Goal: Task Accomplishment & Management: Use online tool/utility

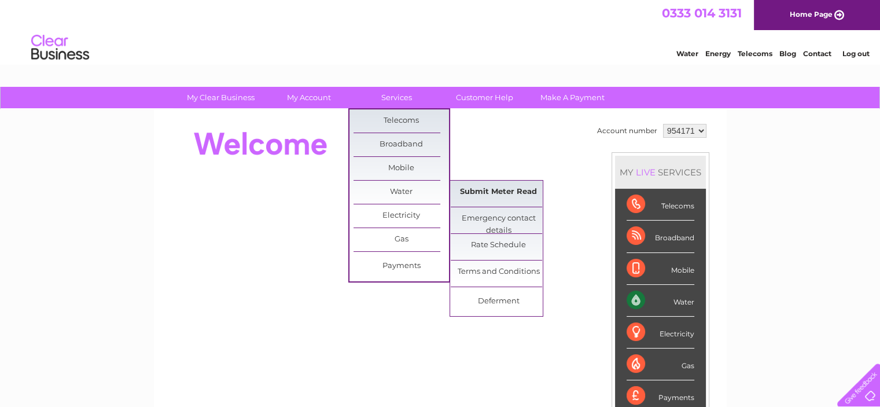
click at [510, 191] on link "Submit Meter Read" at bounding box center [497, 191] width 95 height 23
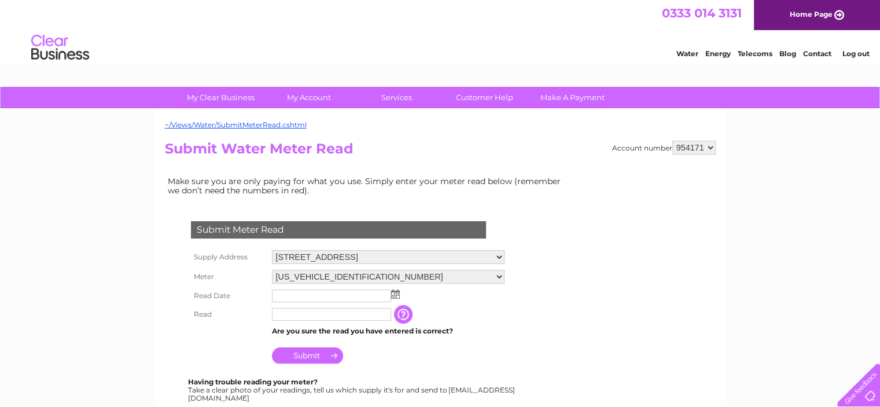
click at [698, 147] on select "954171 954728 957743 960970" at bounding box center [693, 148] width 43 height 14
select select "960970"
click at [672, 141] on select "954171 954728 957743 960970" at bounding box center [693, 148] width 43 height 14
drag, startPoint x: 706, startPoint y: 155, endPoint x: 705, endPoint y: 149, distance: 6.4
click at [705, 152] on div "Account number 954171 954728 957743 960970 Submit Water Meter Read Make sure yo…" at bounding box center [440, 353] width 550 height 424
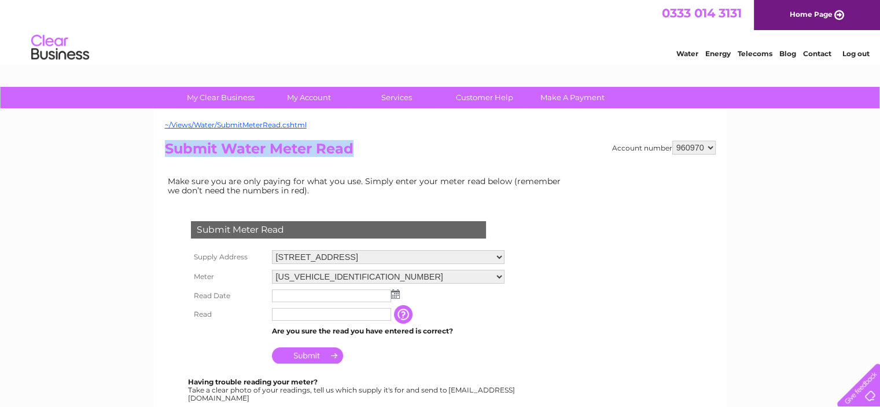
click at [705, 143] on select "954171 954728 957743 960970" at bounding box center [693, 148] width 43 height 14
select select "957743"
click at [672, 141] on select "954171 954728 957743 960970" at bounding box center [693, 148] width 43 height 14
click at [697, 148] on select "954171 954728 957743 960970" at bounding box center [693, 148] width 43 height 14
select select "954728"
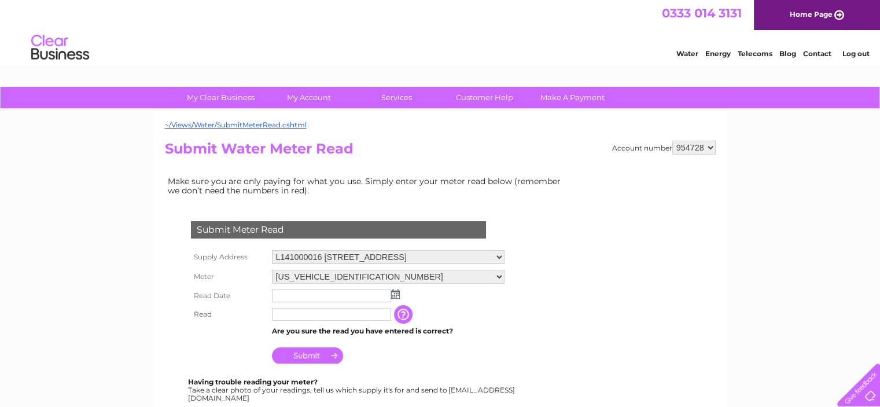
click at [672, 141] on select "954171 954728 957743 960970" at bounding box center [693, 148] width 43 height 14
click at [396, 293] on img at bounding box center [395, 293] width 9 height 9
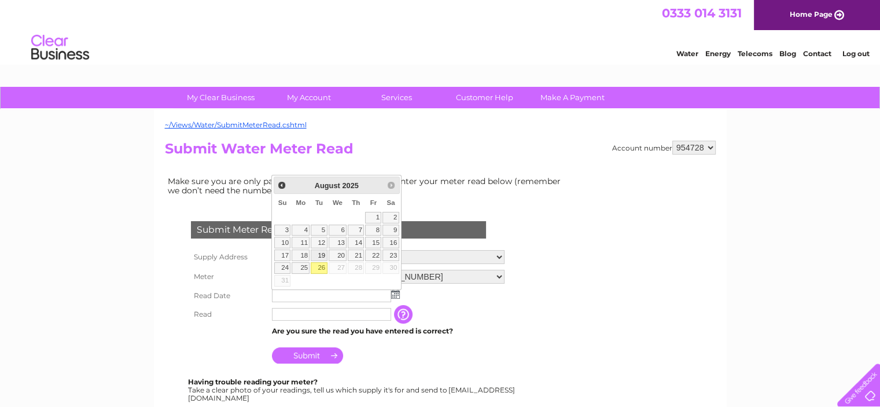
click at [325, 256] on link "19" at bounding box center [319, 255] width 16 height 12
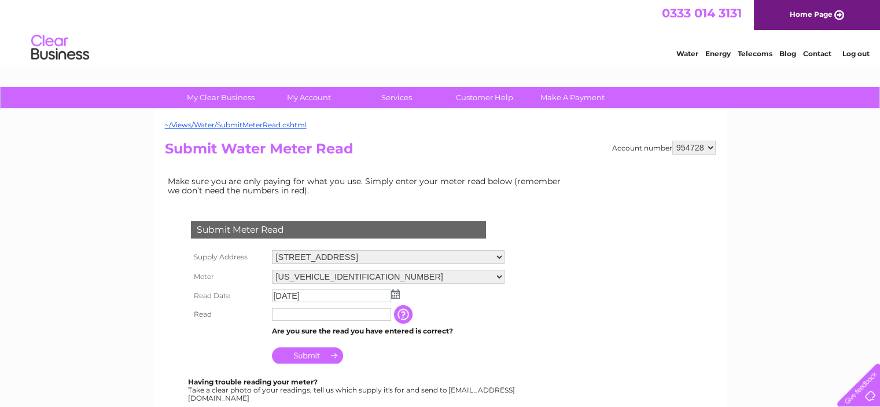
click at [394, 294] on img at bounding box center [395, 293] width 9 height 9
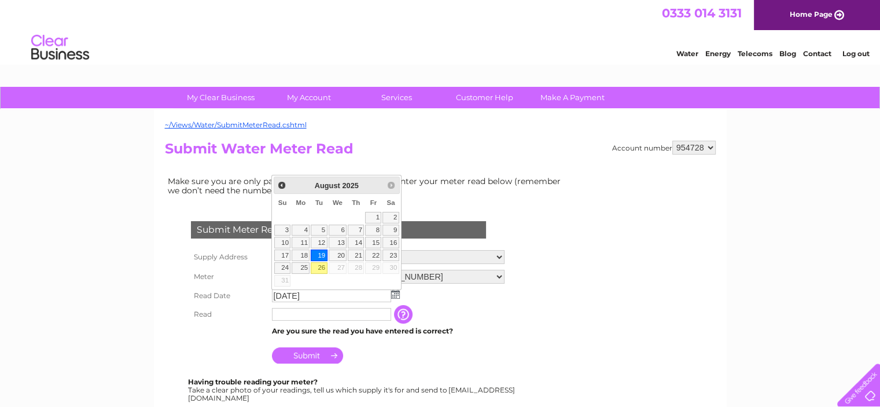
click at [319, 263] on link "26" at bounding box center [319, 268] width 16 height 12
type input "[DATE]"
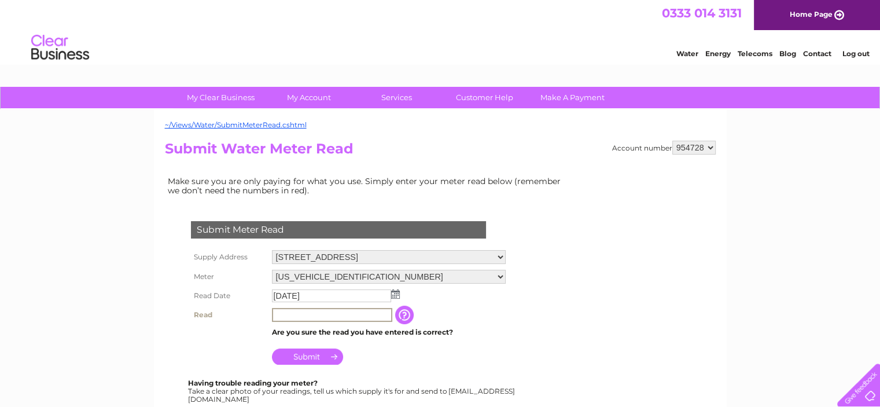
click at [326, 310] on input "text" at bounding box center [332, 315] width 120 height 14
type input "00133"
click at [308, 351] on input "Submit" at bounding box center [307, 356] width 71 height 16
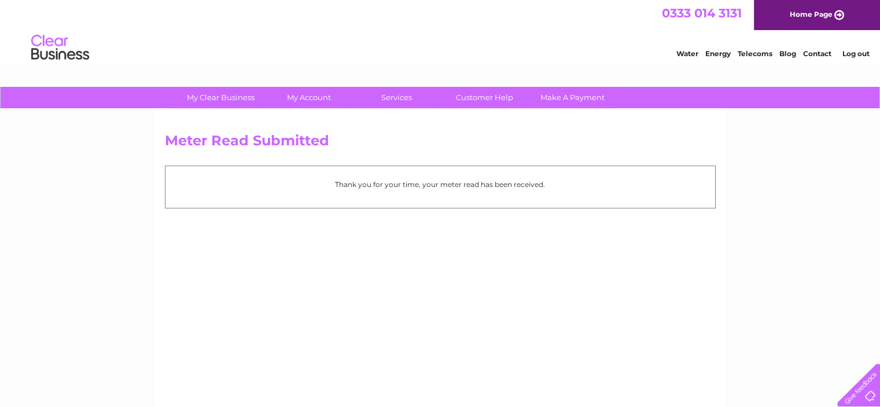
click at [806, 14] on link "Home Page" at bounding box center [816, 15] width 126 height 30
